Goal: Task Accomplishment & Management: Manage account settings

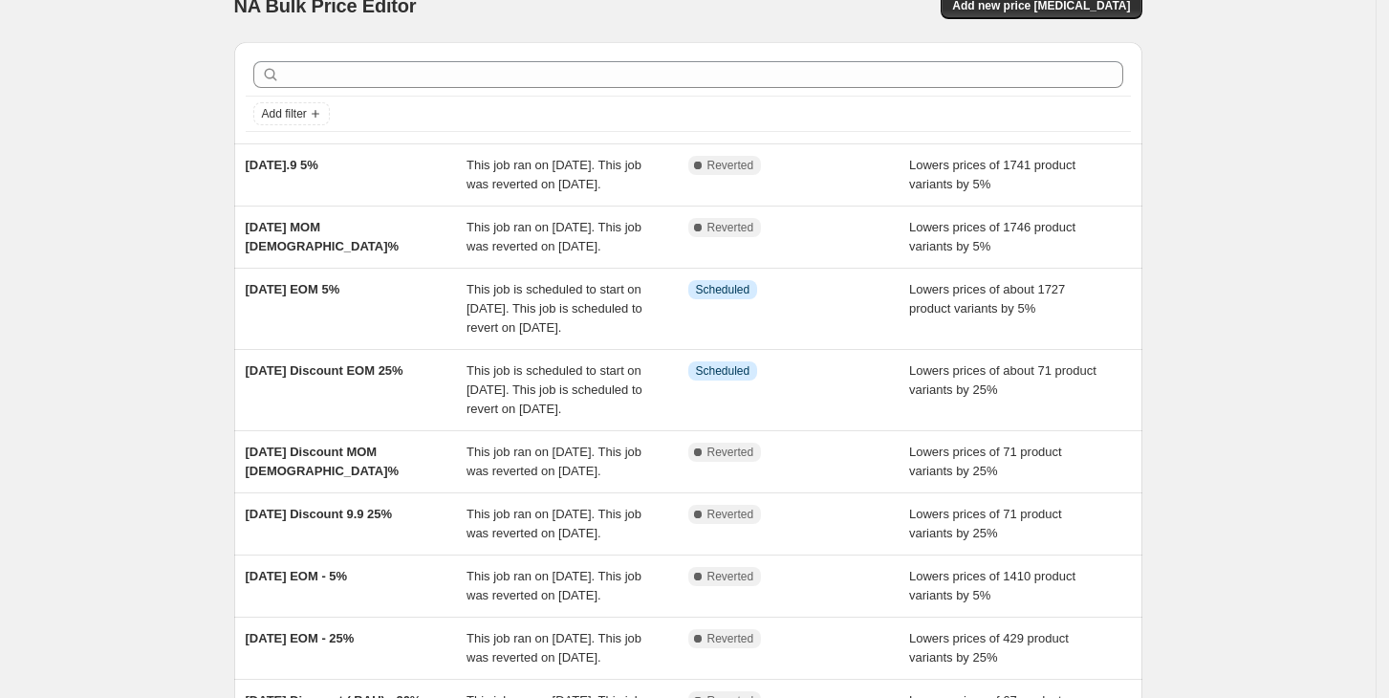
scroll to position [32, 0]
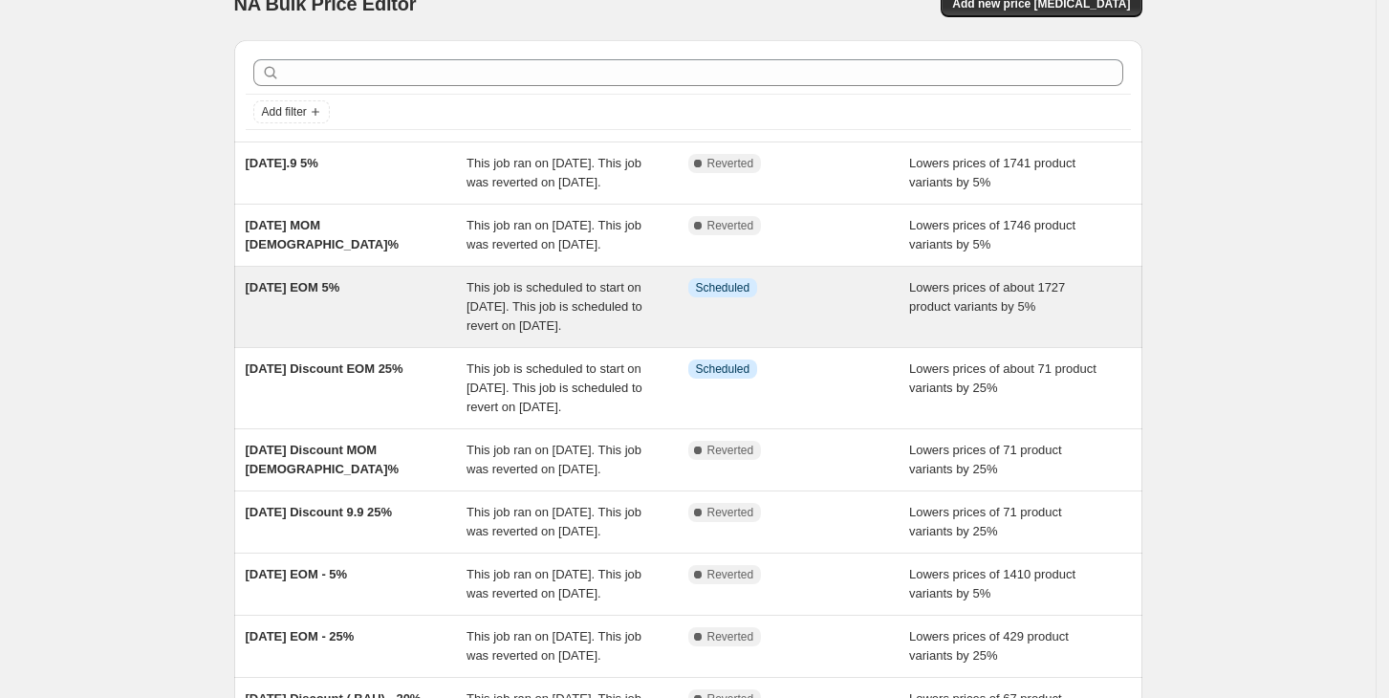
click at [809, 335] on div "Info Scheduled" at bounding box center [799, 306] width 222 height 57
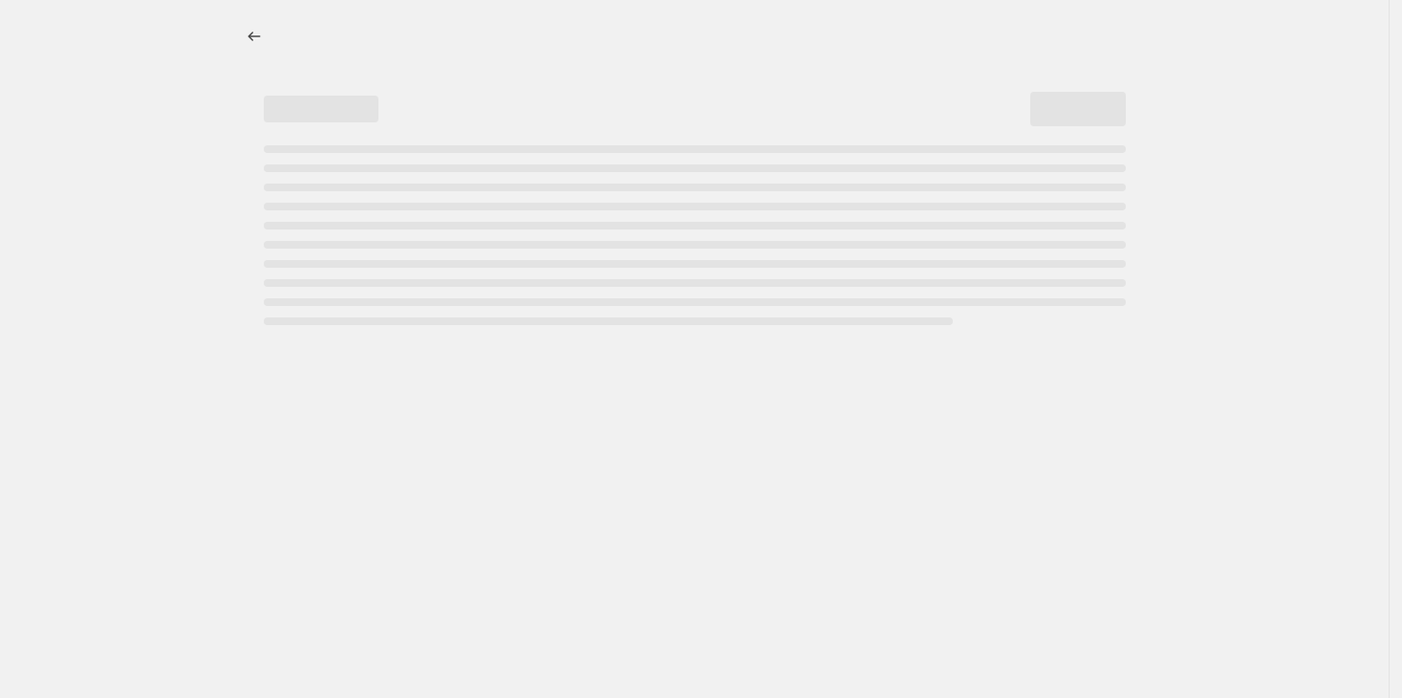
select select "percentage"
select select "no_change"
select select "not_equal"
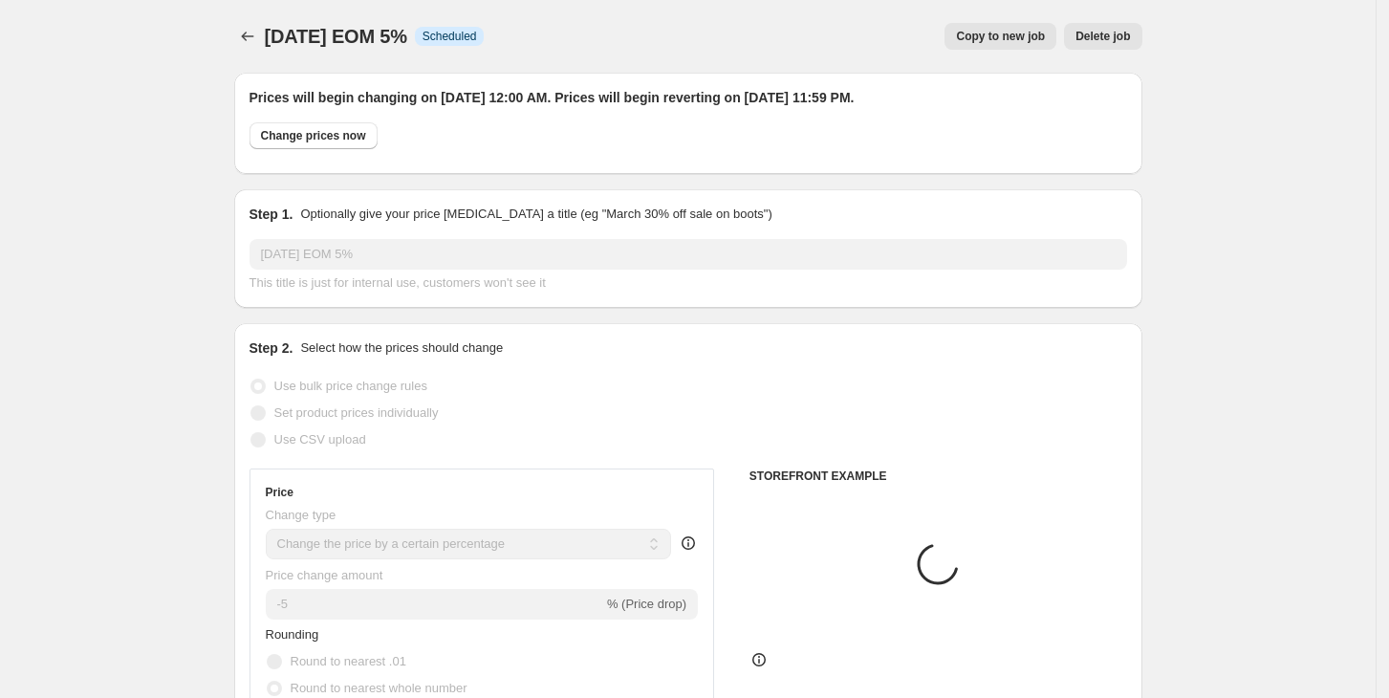
select select "collection"
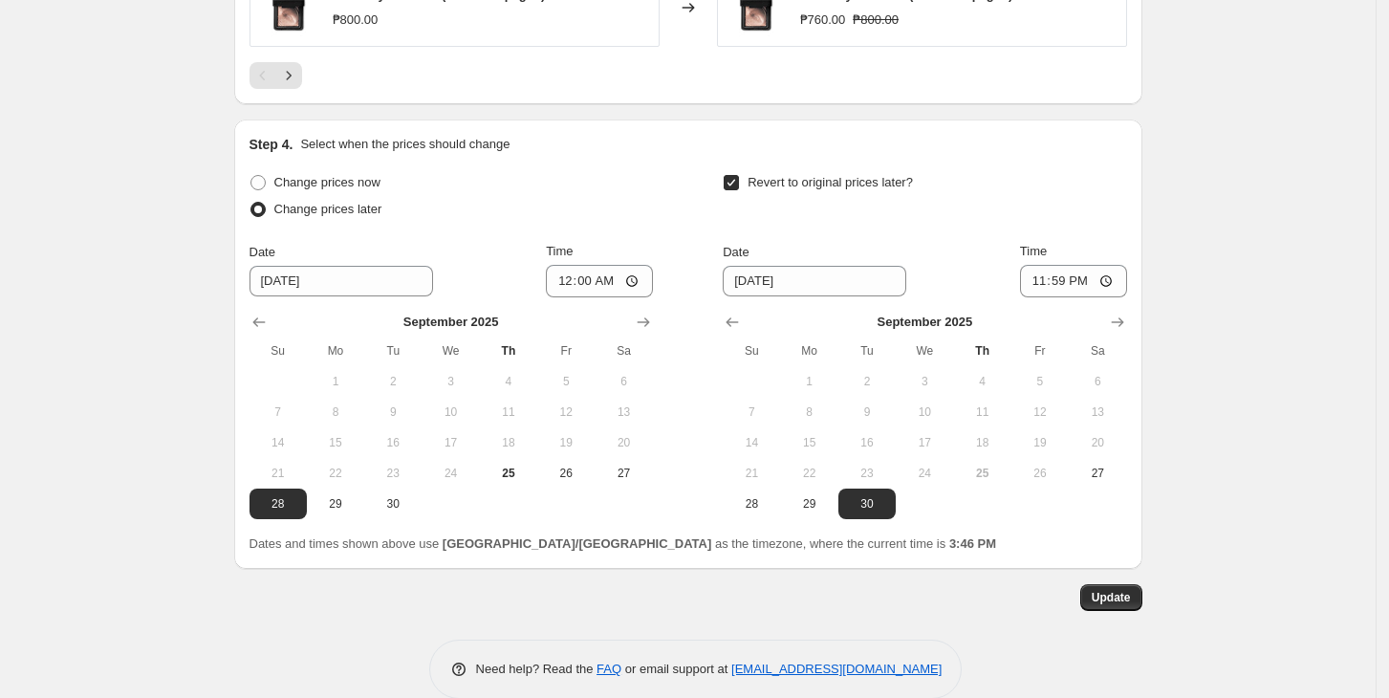
scroll to position [1930, 0]
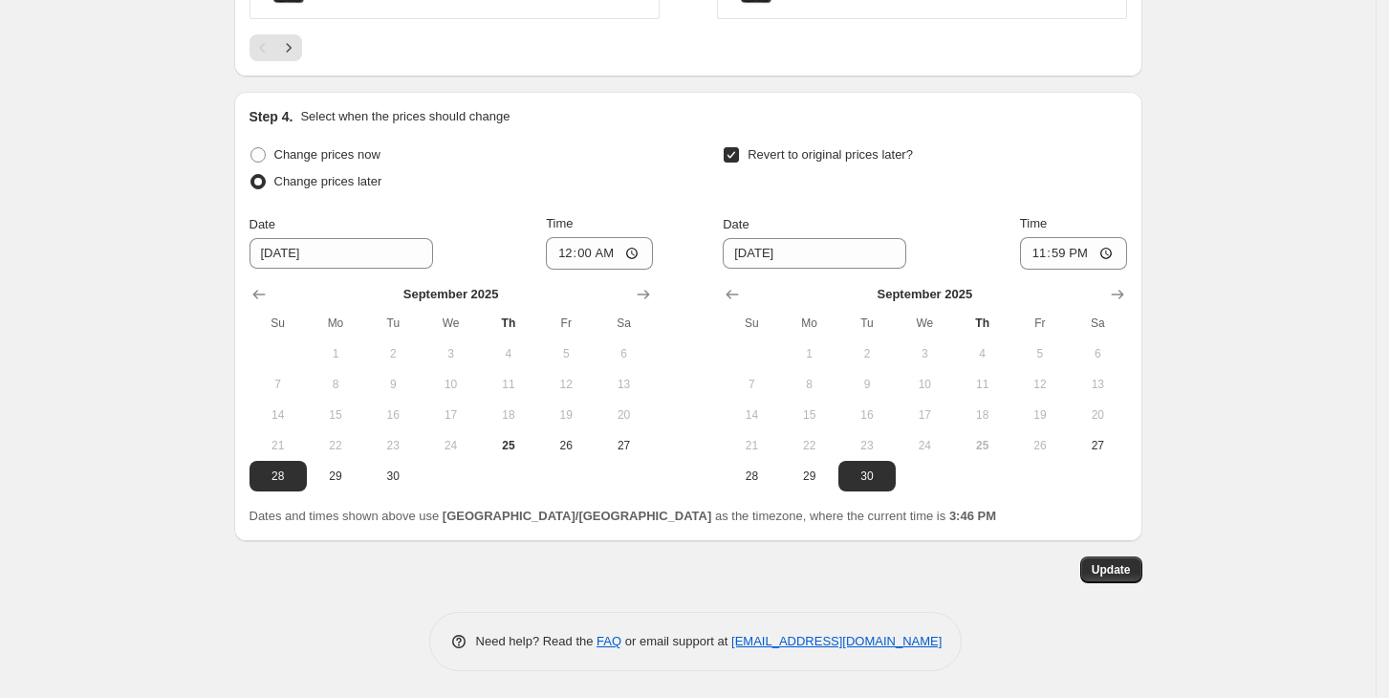
click at [739, 155] on input "Revert to original prices later?" at bounding box center [731, 154] width 15 height 15
checkbox input "false"
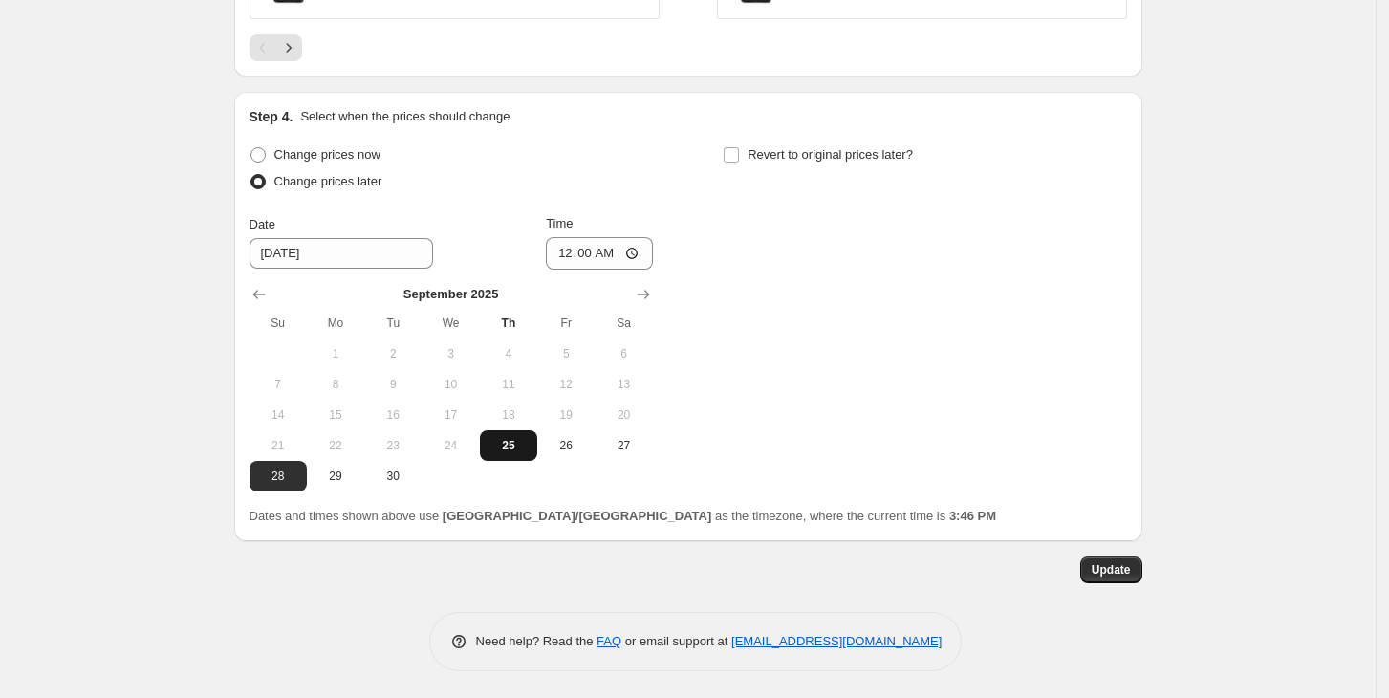
click at [510, 442] on span "25" at bounding box center [508, 445] width 42 height 15
type input "[DATE]"
click at [331, 241] on input "[DATE]" at bounding box center [341, 253] width 184 height 31
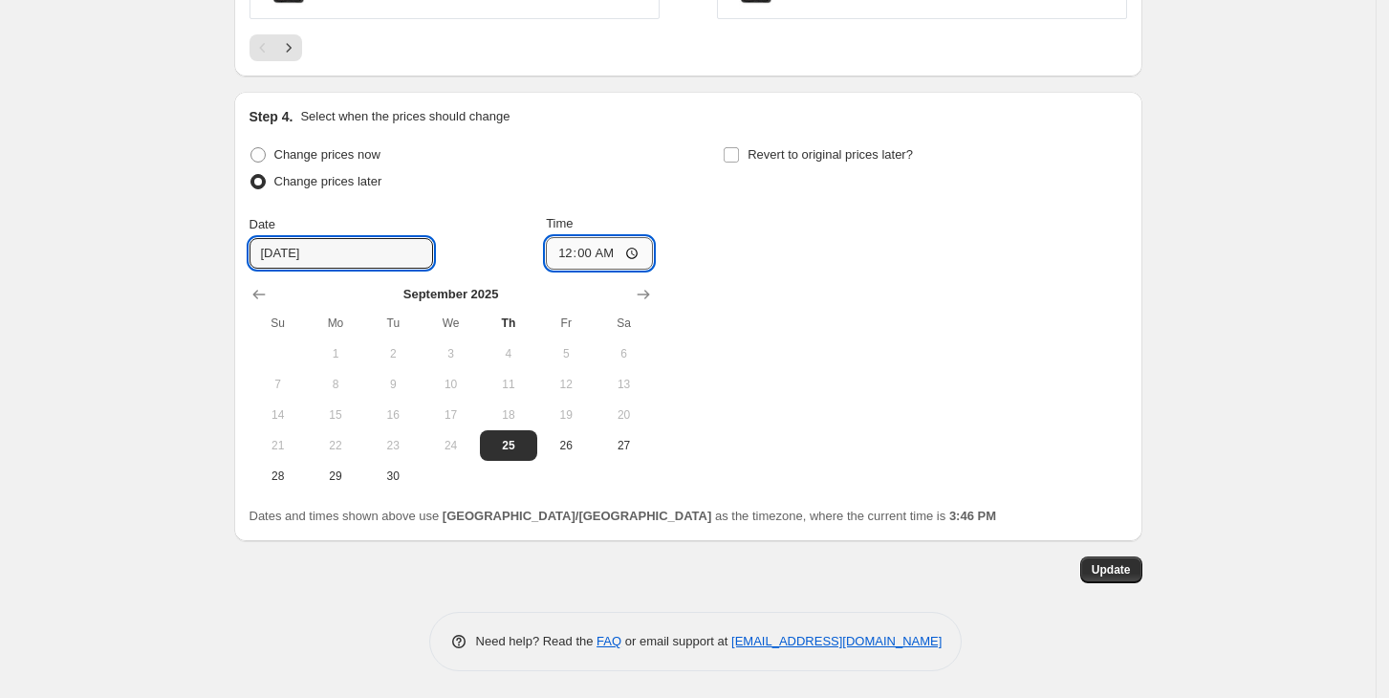
click at [575, 246] on input "00:00" at bounding box center [599, 253] width 107 height 32
type input "16:00"
click at [739, 154] on input "Revert to original prices later?" at bounding box center [731, 154] width 15 height 15
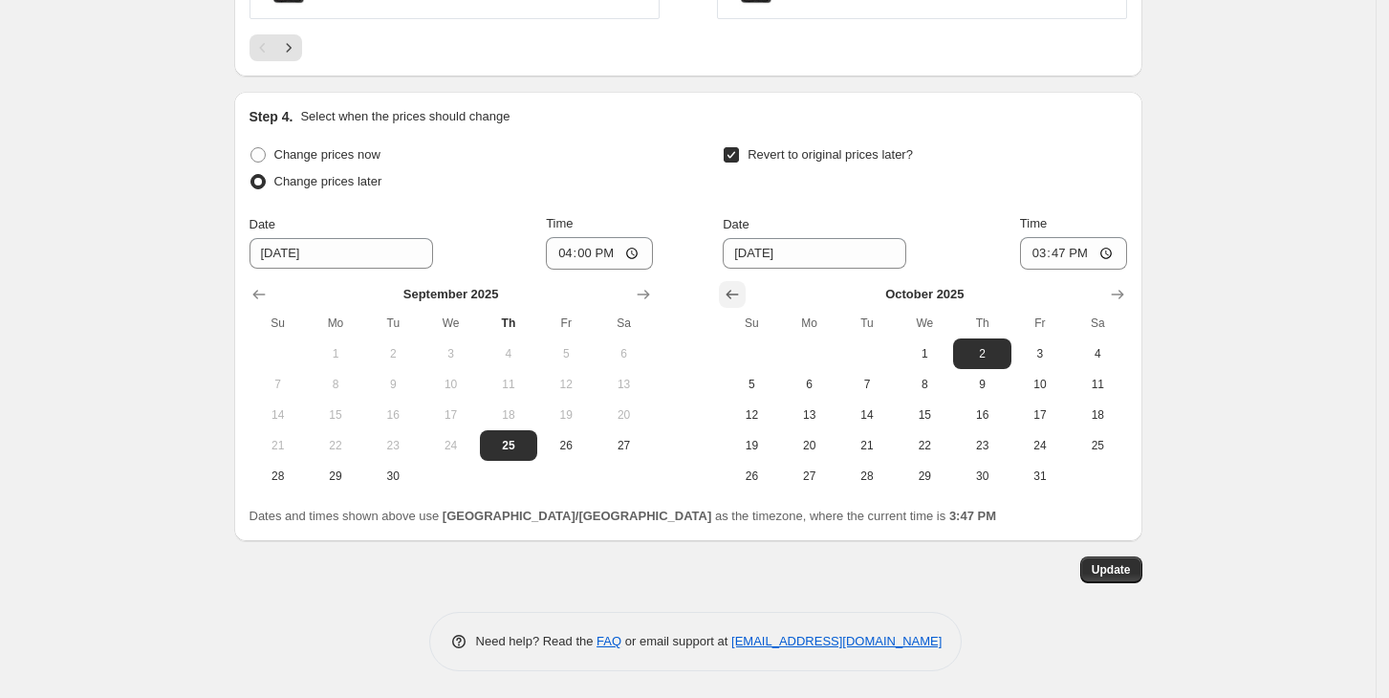
click at [730, 294] on icon "Show previous month, September 2025" at bounding box center [732, 294] width 19 height 19
click at [739, 150] on input "Revert to original prices later?" at bounding box center [731, 154] width 15 height 15
checkbox input "false"
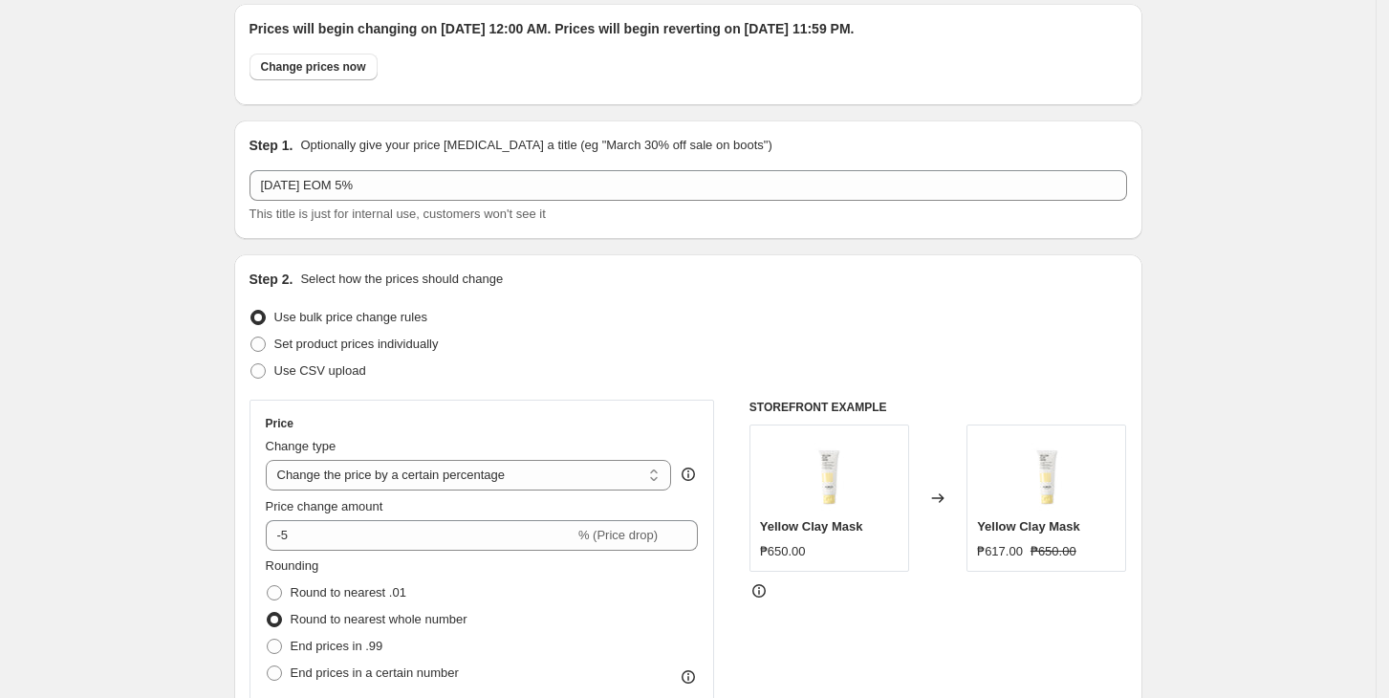
scroll to position [0, 0]
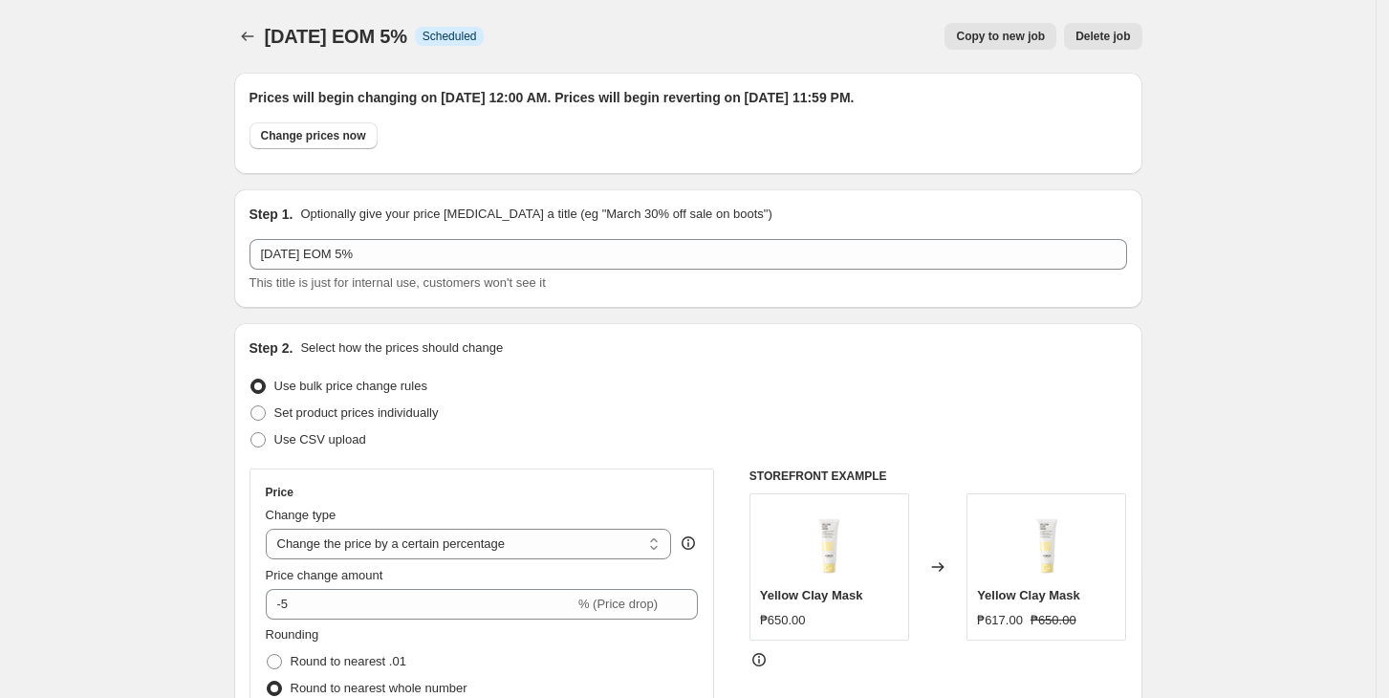
click at [1127, 36] on span "Delete job" at bounding box center [1102, 36] width 54 height 15
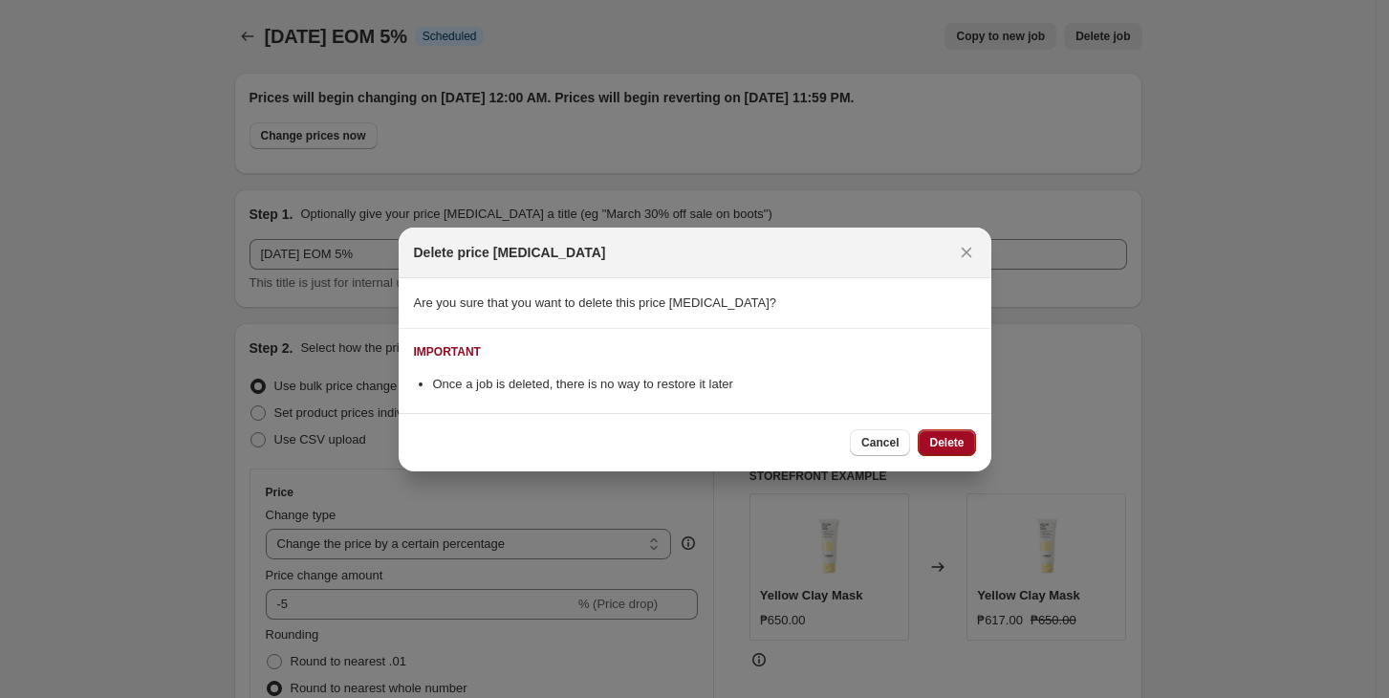
click at [932, 436] on span "Delete" at bounding box center [946, 442] width 34 height 15
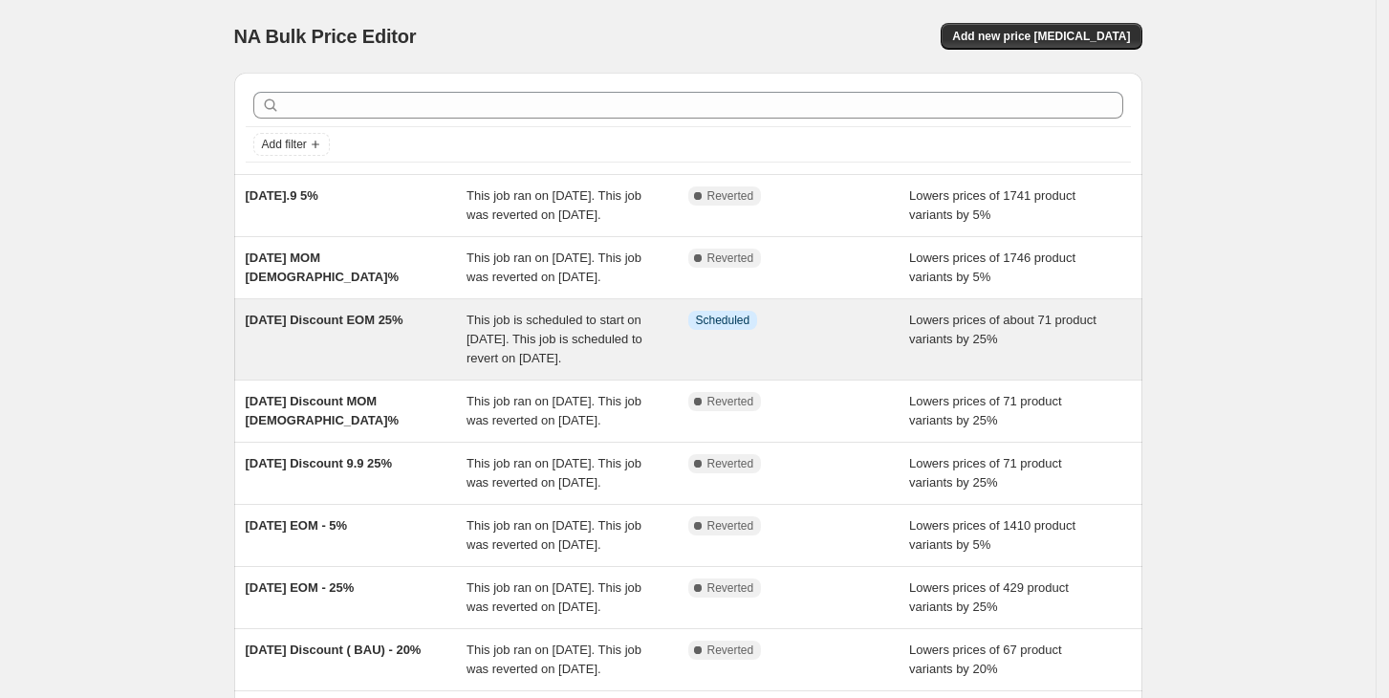
click at [850, 368] on div "Info Scheduled" at bounding box center [799, 339] width 222 height 57
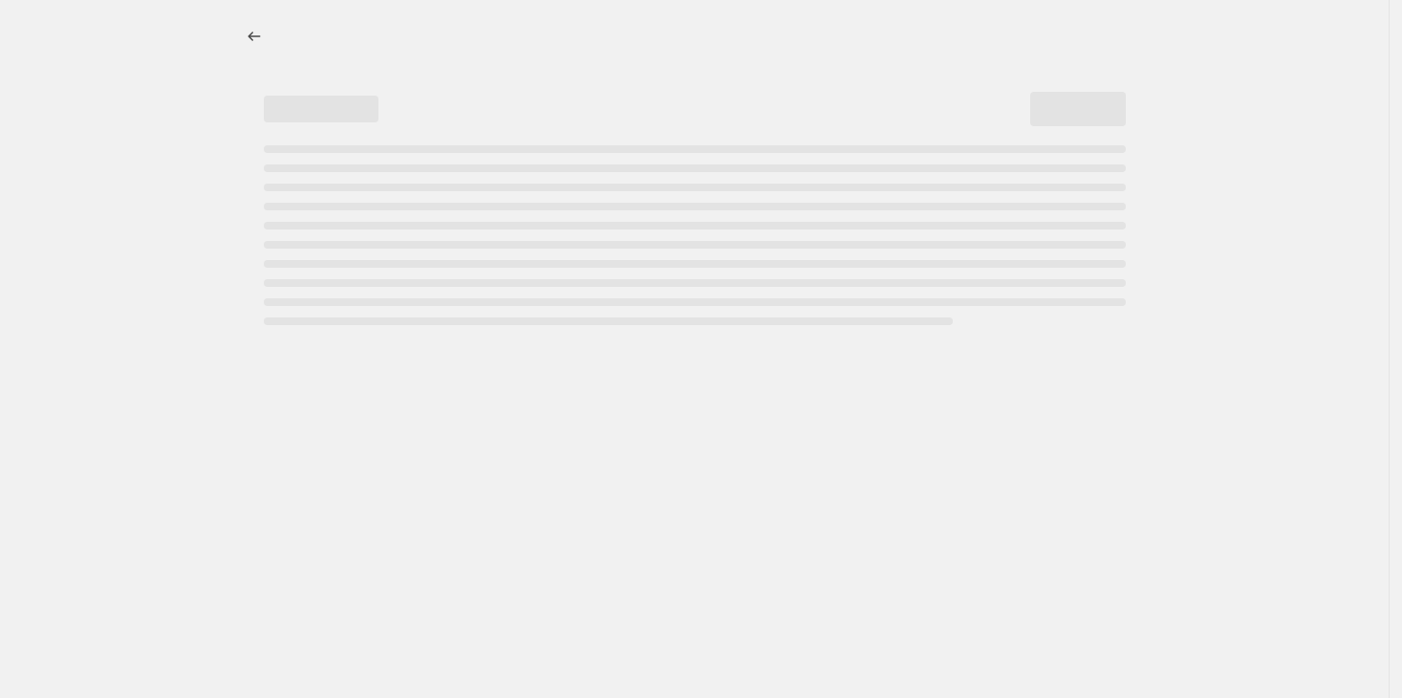
select select "percentage"
select select "no_change"
select select "collection"
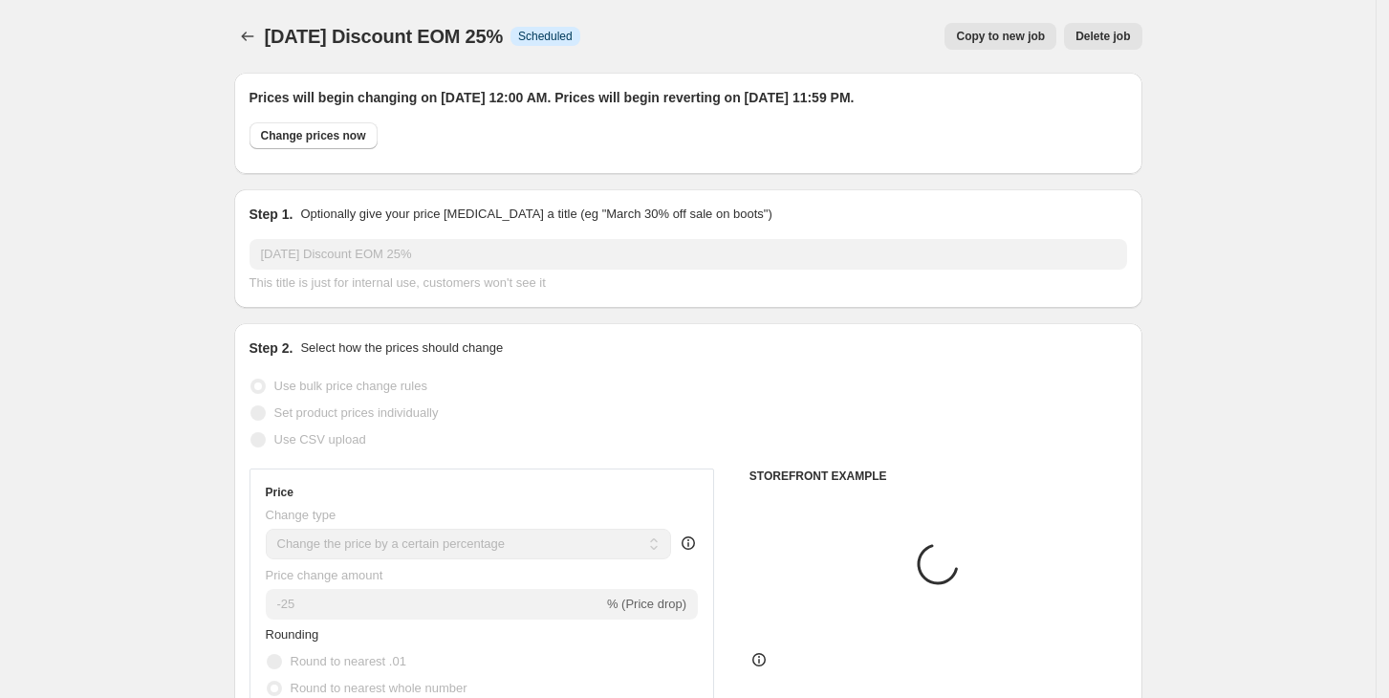
click at [1127, 35] on span "Delete job" at bounding box center [1102, 36] width 54 height 15
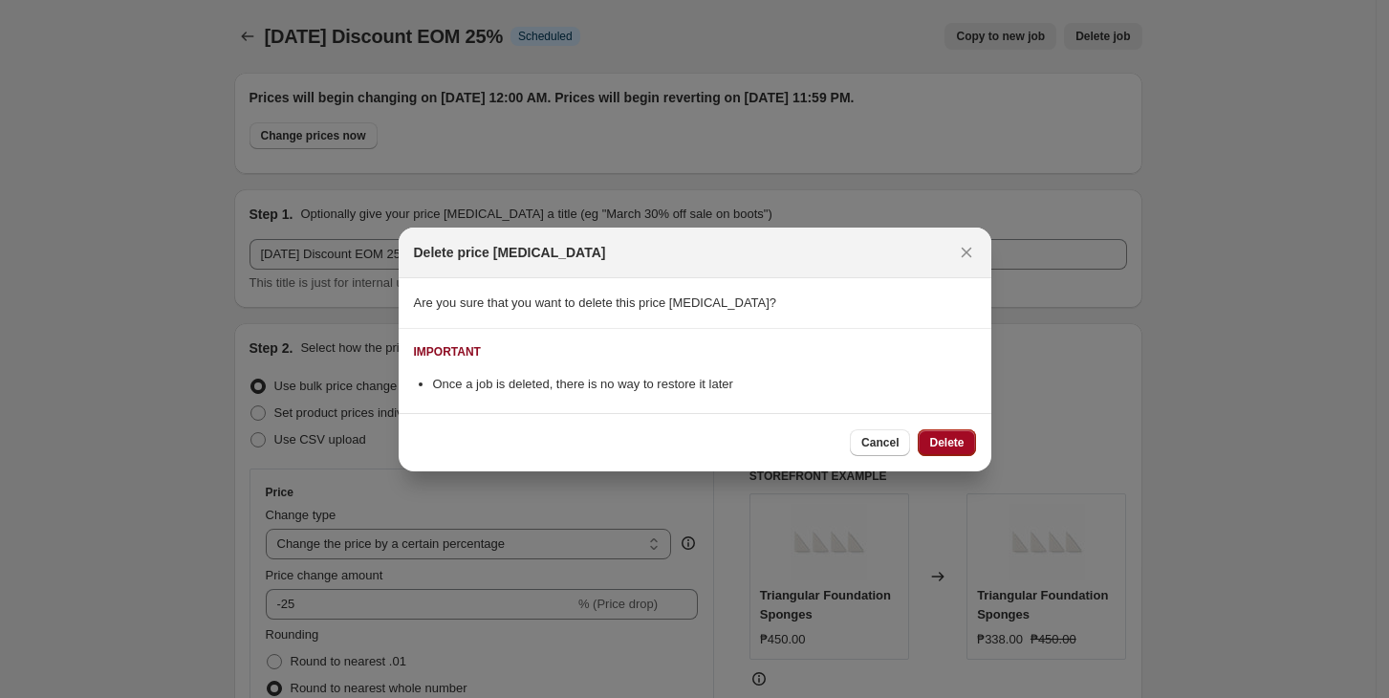
click at [946, 441] on span "Delete" at bounding box center [946, 442] width 34 height 15
